Goal: Navigation & Orientation: Understand site structure

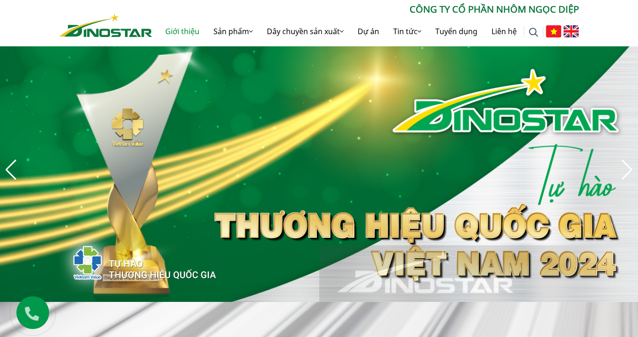
click at [179, 37] on link "Giới thiệu" at bounding box center [182, 31] width 48 height 30
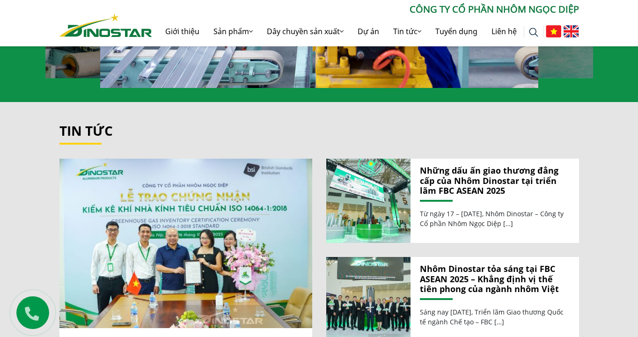
scroll to position [806, 0]
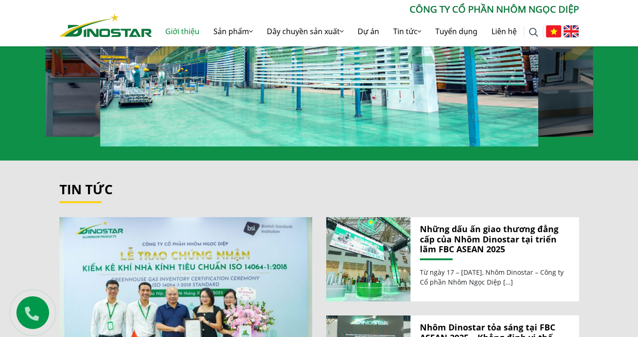
click at [173, 34] on link "Giới thiệu" at bounding box center [182, 31] width 48 height 30
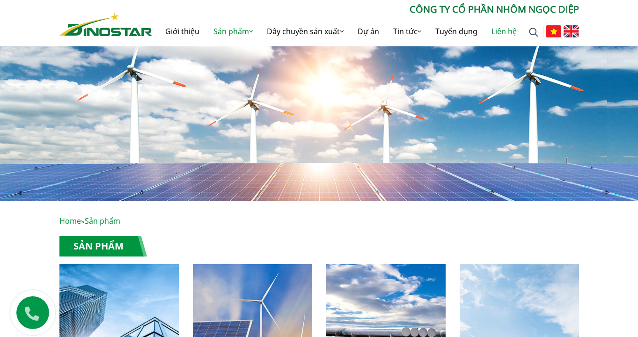
click at [498, 33] on link "Liên hệ" at bounding box center [504, 31] width 39 height 30
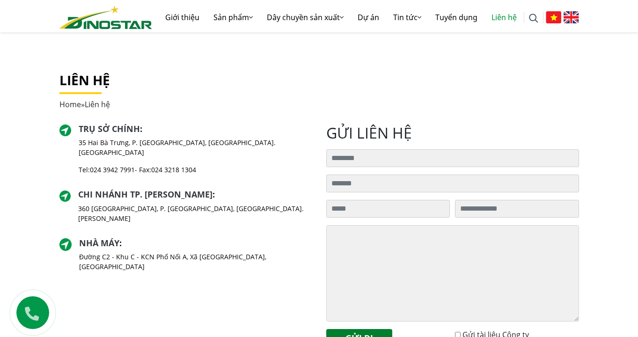
scroll to position [151, 0]
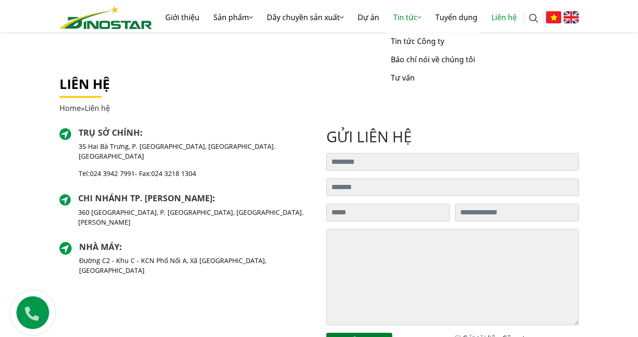
click at [404, 21] on link "Tin tức" at bounding box center [407, 17] width 42 height 30
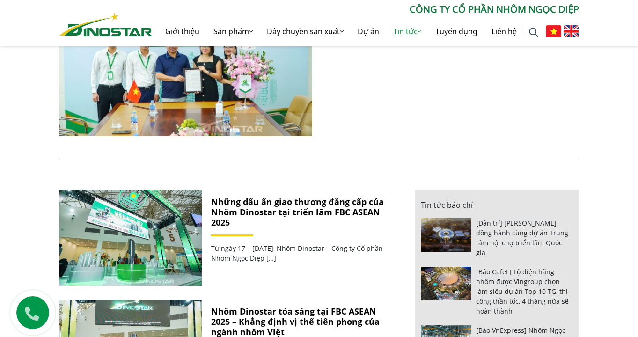
scroll to position [373, 0]
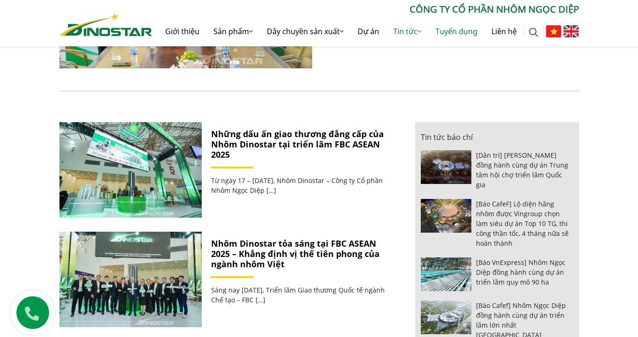
click at [468, 34] on link "Tuyển dụng" at bounding box center [456, 31] width 56 height 30
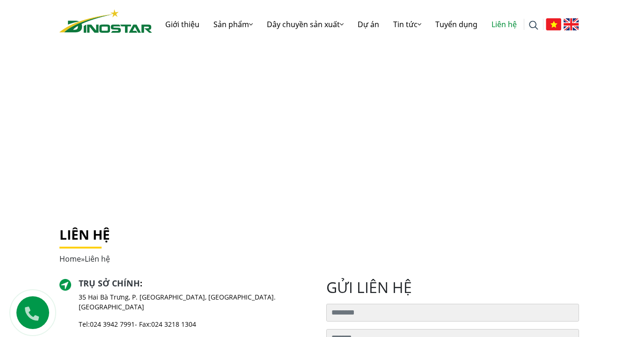
click at [97, 22] on img at bounding box center [105, 20] width 93 height 23
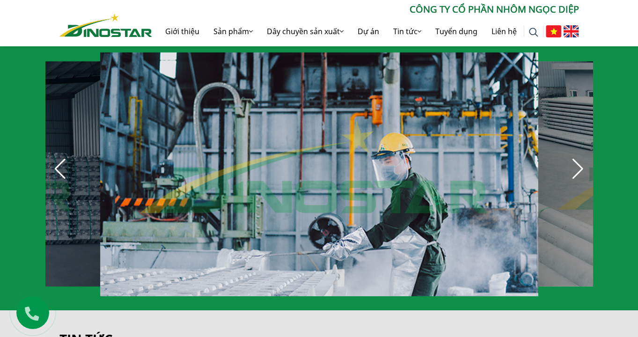
scroll to position [640, 0]
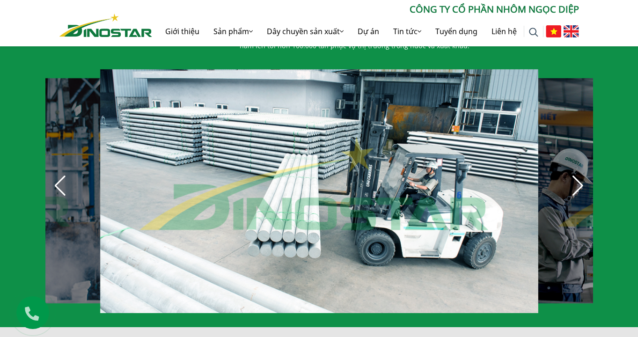
click at [578, 176] on div "Next slide" at bounding box center [578, 186] width 21 height 21
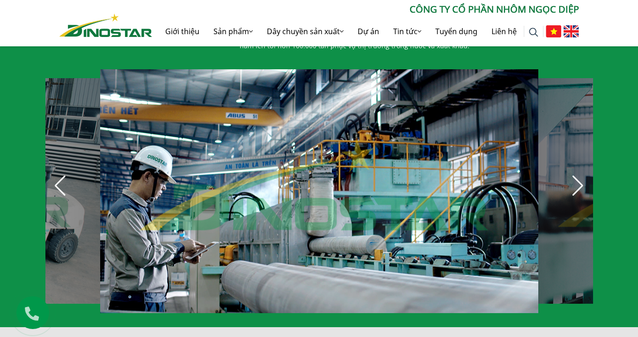
click at [578, 176] on div "Next slide" at bounding box center [578, 186] width 21 height 21
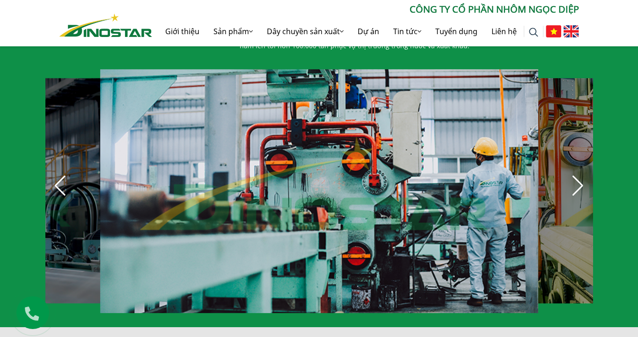
click at [577, 176] on div "Next slide" at bounding box center [578, 186] width 21 height 21
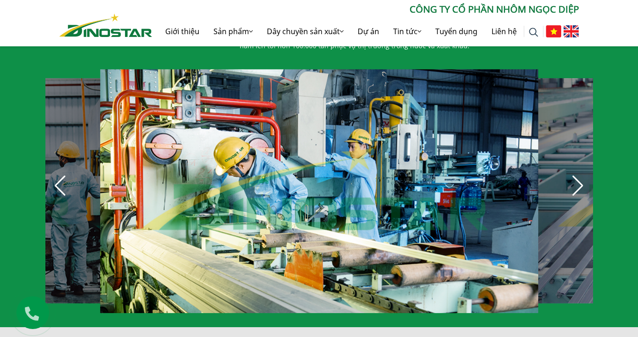
click at [577, 176] on div "Next slide" at bounding box center [578, 186] width 21 height 21
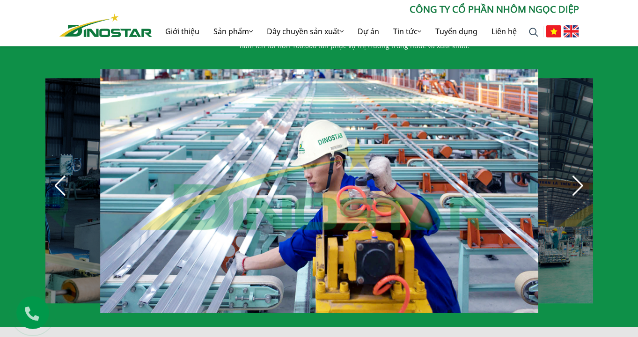
click at [575, 176] on div "Next slide" at bounding box center [578, 186] width 21 height 21
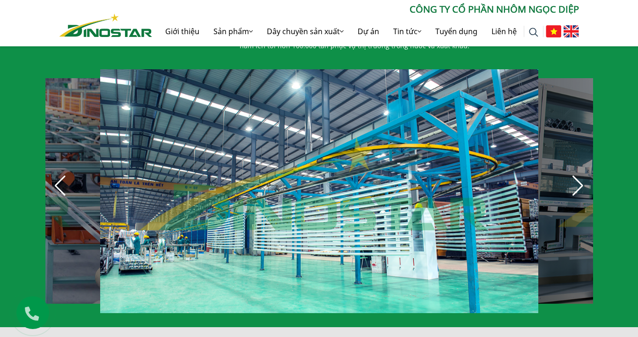
click at [575, 176] on div "Next slide" at bounding box center [578, 186] width 21 height 21
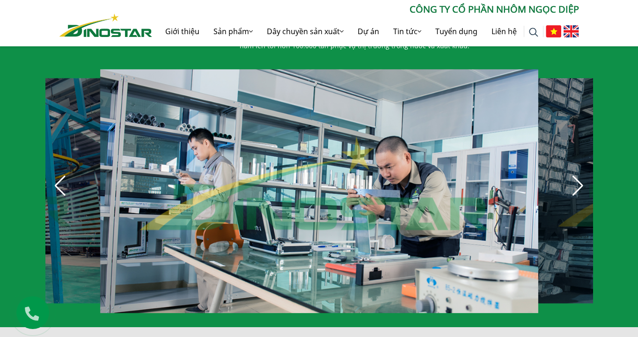
click at [575, 176] on div "Next slide" at bounding box center [578, 186] width 21 height 21
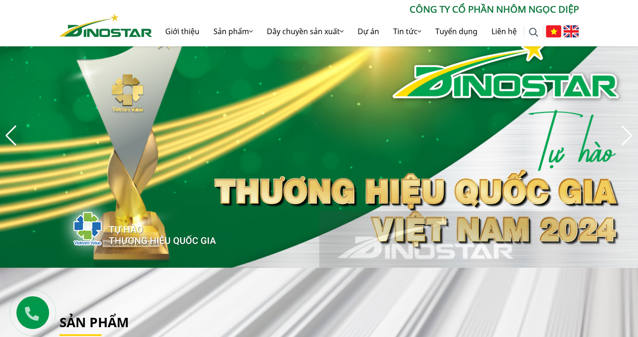
scroll to position [0, 0]
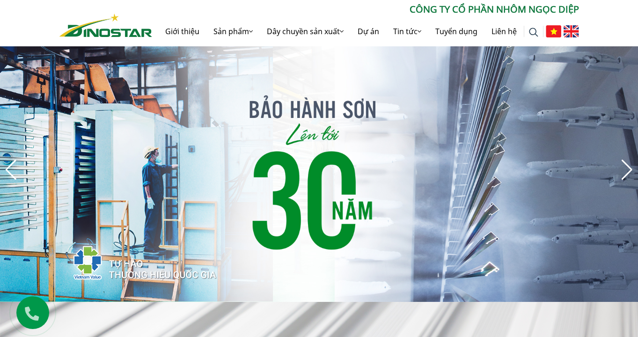
click at [123, 37] on img at bounding box center [105, 25] width 93 height 23
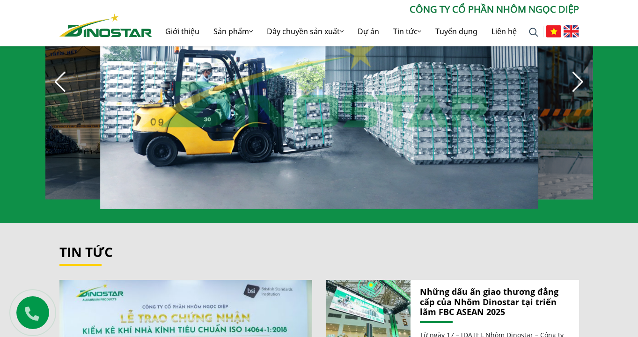
scroll to position [671, 0]
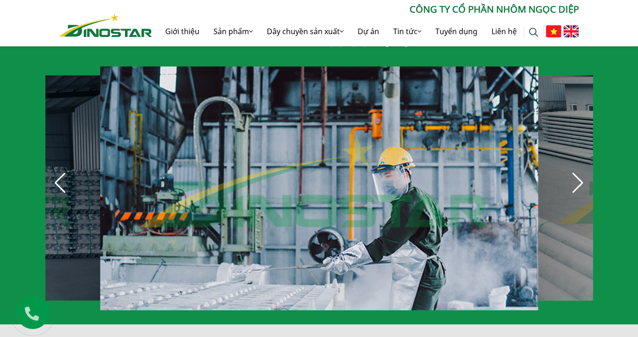
scroll to position [625, 0]
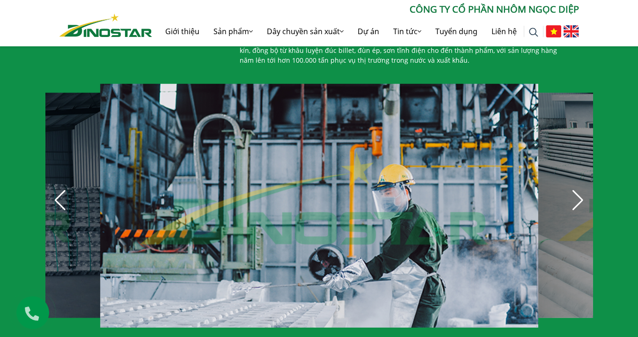
click at [580, 191] on div "Next slide" at bounding box center [578, 200] width 21 height 21
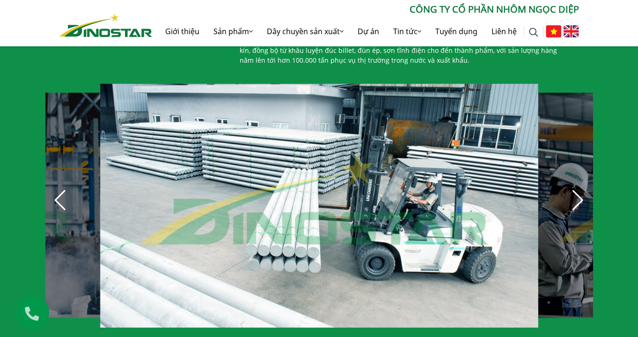
click at [580, 191] on div "Next slide" at bounding box center [578, 200] width 21 height 21
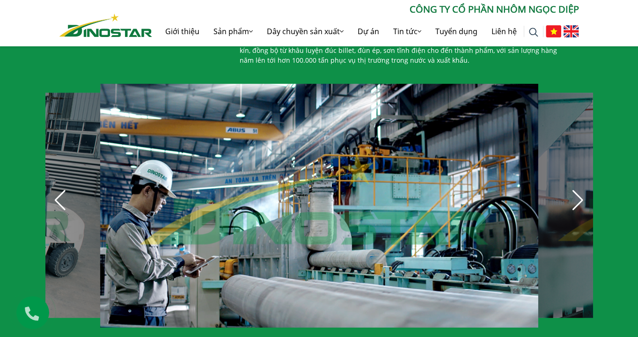
click at [580, 191] on div "Next slide" at bounding box center [578, 200] width 21 height 21
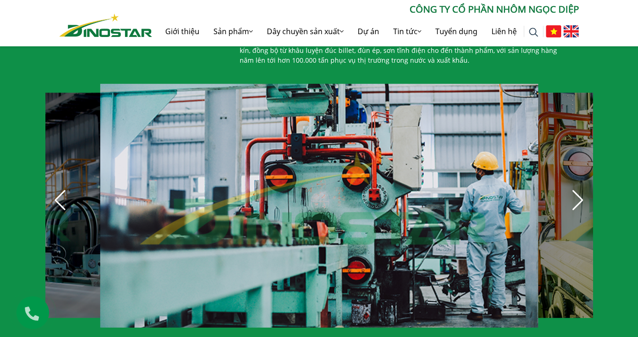
click at [580, 191] on div "Next slide" at bounding box center [578, 200] width 21 height 21
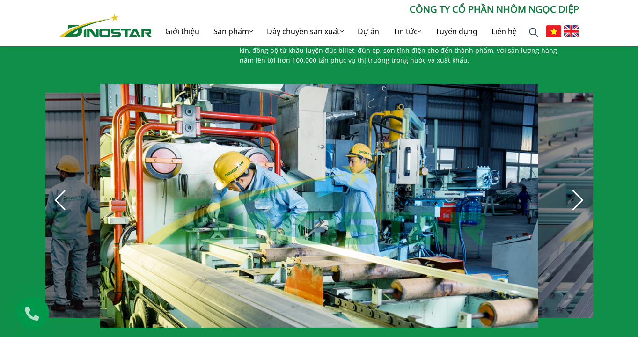
click at [580, 191] on div "Next slide" at bounding box center [578, 200] width 21 height 21
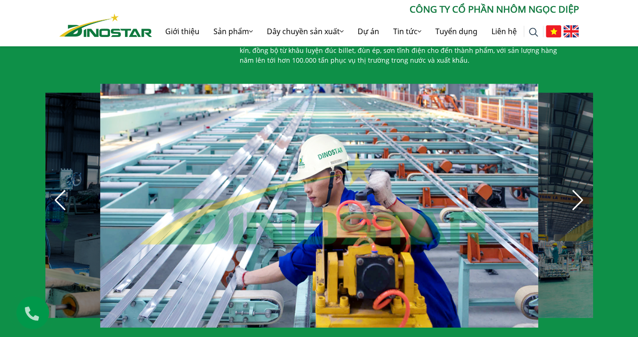
click at [580, 191] on div "Next slide" at bounding box center [578, 200] width 21 height 21
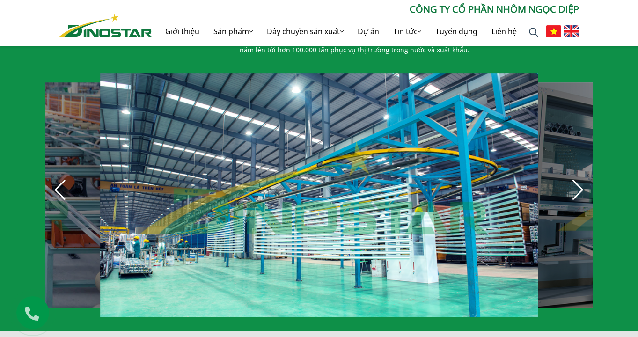
scroll to position [624, 0]
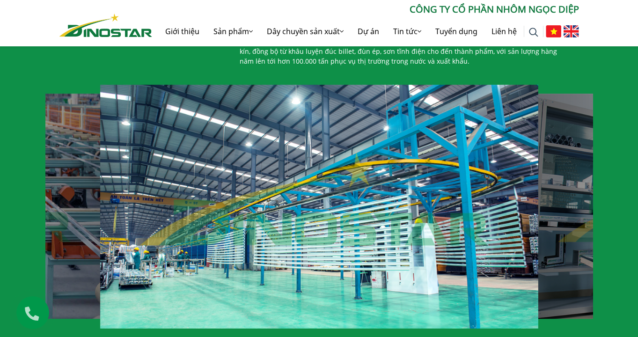
click at [616, 111] on div "Dây chuyền sản xuất Công ty Cổ phần Nhôm Ngọc Diệp là một trong những công ty n…" at bounding box center [319, 164] width 638 height 357
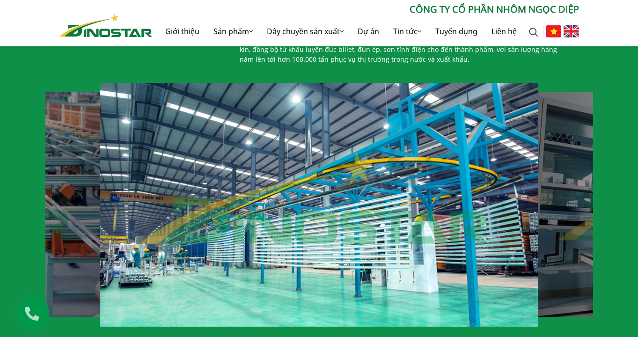
scroll to position [628, 0]
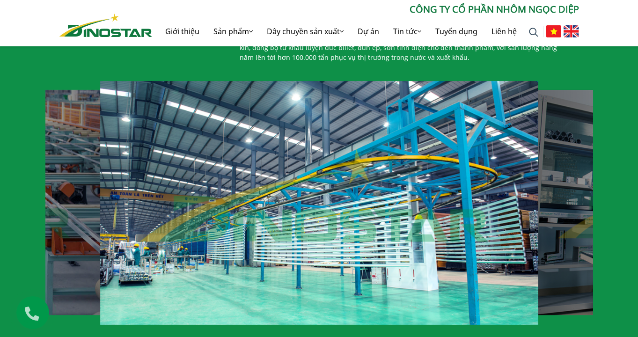
click at [631, 107] on div "Dây chuyền sản xuất Công ty Cổ phần Nhôm Ngọc Diệp là một trong những công ty n…" at bounding box center [319, 160] width 638 height 357
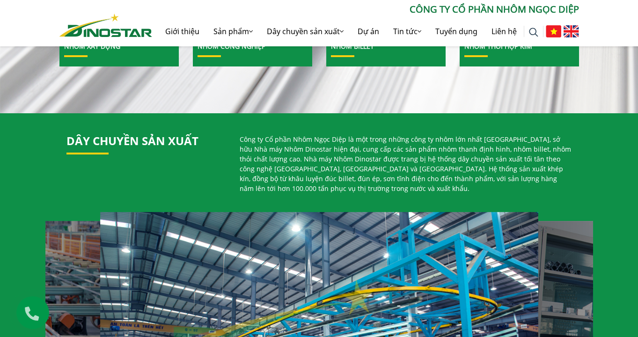
scroll to position [832, 0]
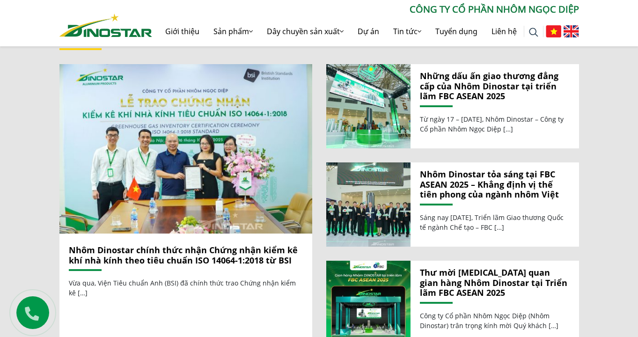
scroll to position [874, 0]
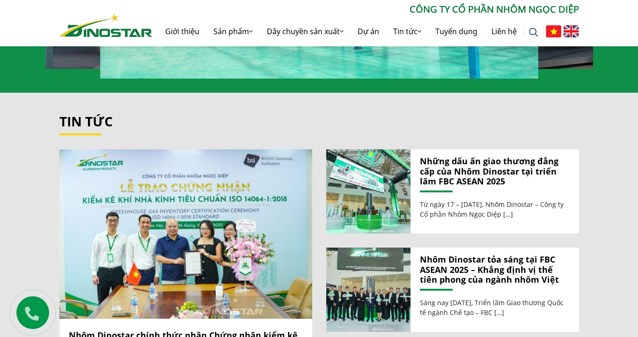
click at [481, 98] on div "Tin tức Nhôm Dinostar chính thức nhận Chứng nhận kiểm kê khí nhà kính theo tiêu…" at bounding box center [319, 286] width 638 height 387
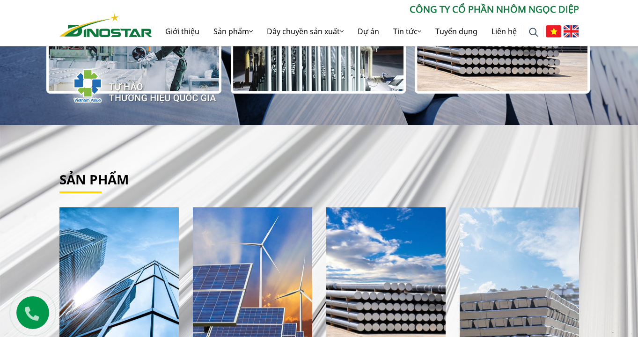
scroll to position [0, 0]
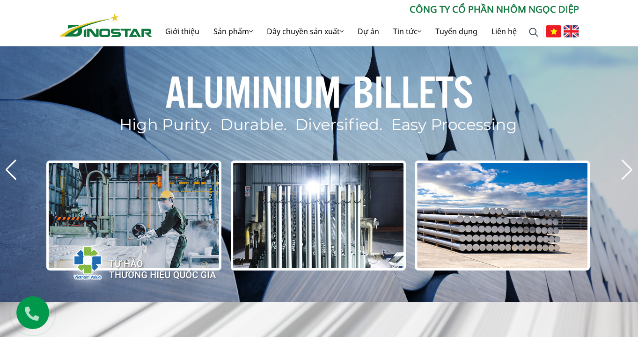
click at [504, 145] on img "8 / 8" at bounding box center [319, 169] width 638 height 265
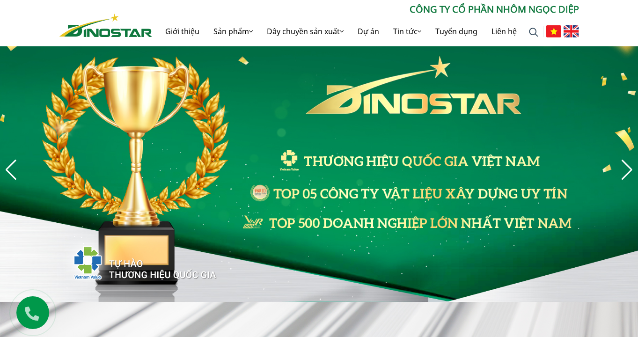
click at [545, 154] on img "3 / 8" at bounding box center [319, 169] width 638 height 265
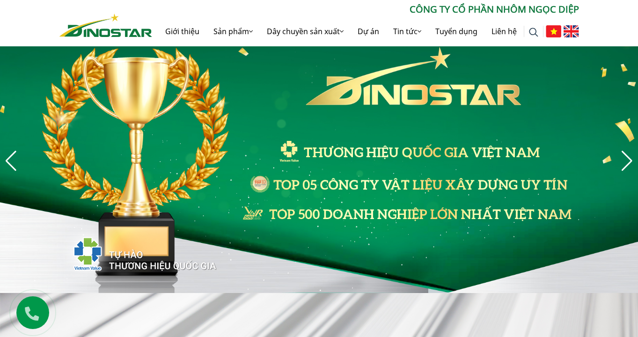
scroll to position [22, 0]
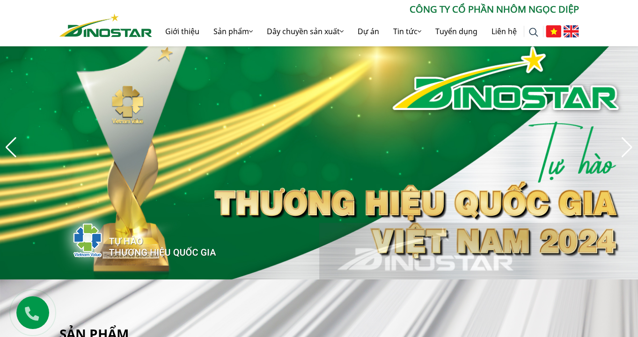
click at [596, 152] on img "4 / 8" at bounding box center [319, 147] width 638 height 265
click at [628, 151] on div "Next slide" at bounding box center [627, 147] width 13 height 21
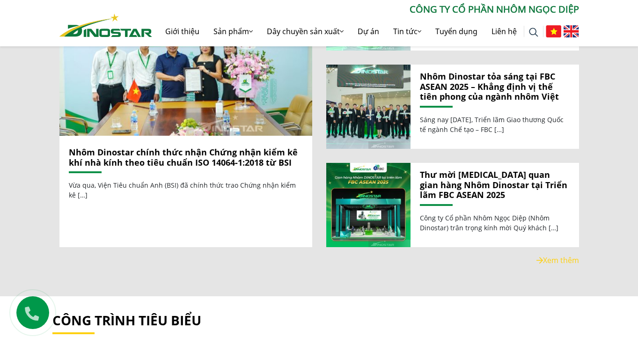
scroll to position [1055, 0]
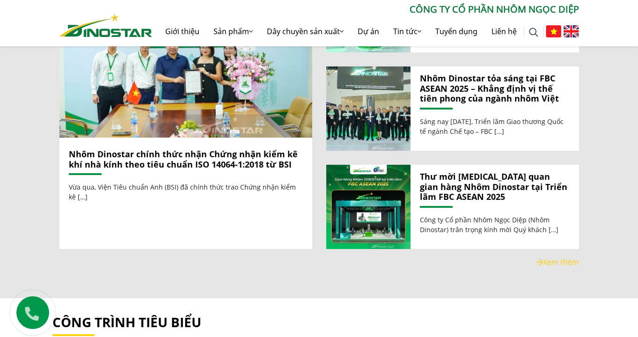
click at [136, 237] on div "Nhôm Dinostar chính thức nhận Chứng nhận kiểm kê khí nhà kính theo tiêu chuẩn I…" at bounding box center [185, 108] width 253 height 281
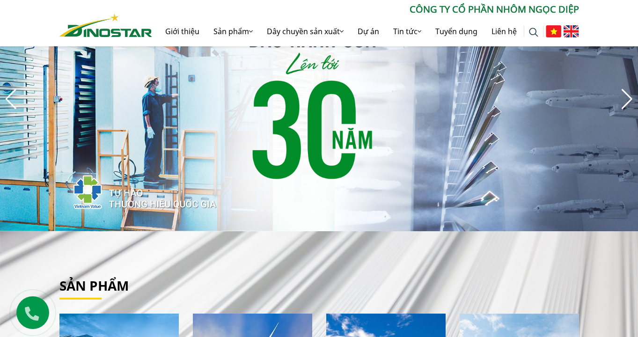
scroll to position [0, 0]
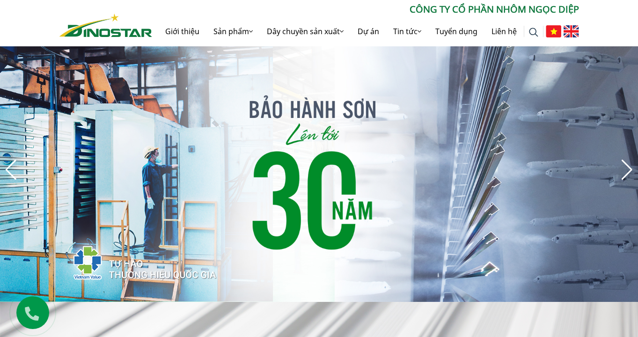
click at [426, 156] on img "5 / 8" at bounding box center [319, 169] width 638 height 265
click at [586, 168] on img "5 / 8" at bounding box center [319, 169] width 638 height 265
